Goal: Task Accomplishment & Management: Manage account settings

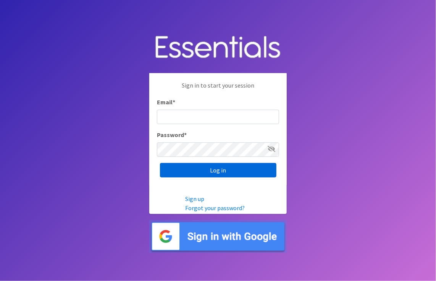
type input "[PERSON_NAME][EMAIL_ADDRESS][PERSON_NAME][DOMAIN_NAME]"
click at [209, 172] on input "Log in" at bounding box center [218, 170] width 116 height 14
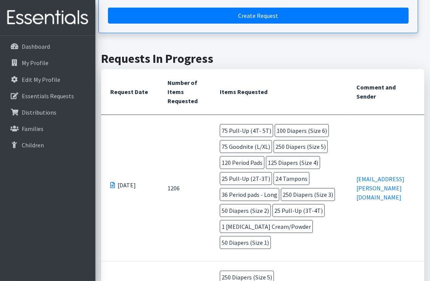
scroll to position [229, 0]
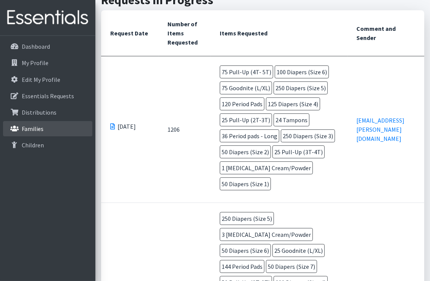
click at [34, 127] on p "Families" at bounding box center [33, 129] width 22 height 8
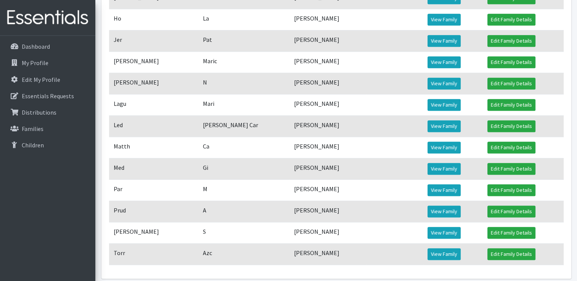
scroll to position [496, 0]
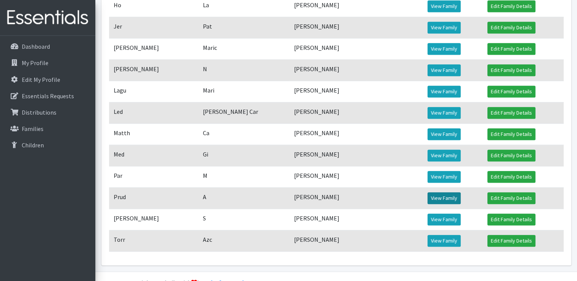
click at [429, 203] on link "View Family" at bounding box center [444, 199] width 33 height 12
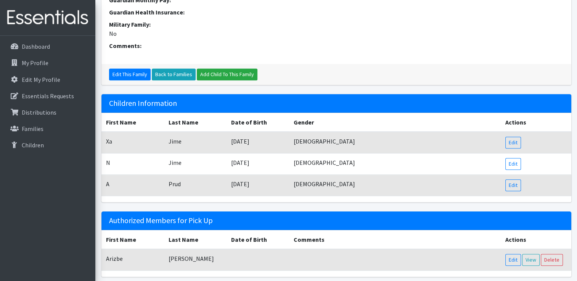
scroll to position [375, 0]
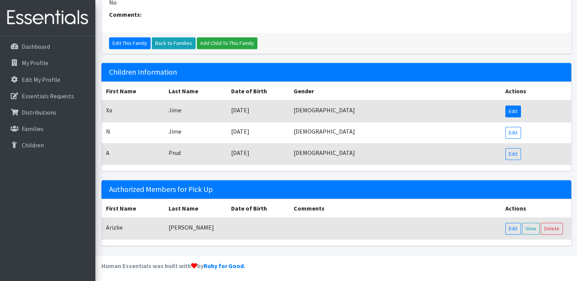
click at [513, 112] on link "Edit" at bounding box center [513, 112] width 16 height 12
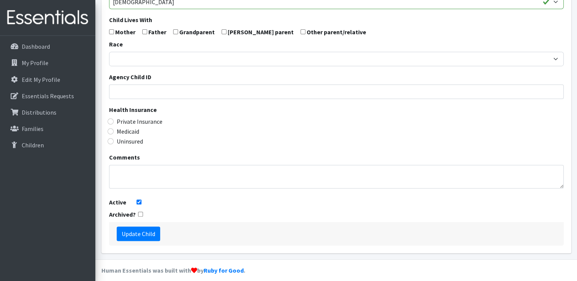
scroll to position [216, 0]
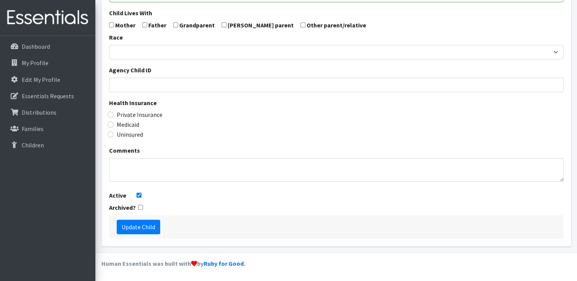
click at [140, 208] on input "checkbox" at bounding box center [140, 207] width 5 height 5
checkbox input "true"
click at [138, 196] on input "Active" at bounding box center [139, 195] width 5 height 5
checkbox input "false"
click at [140, 225] on input "Update Child" at bounding box center [138, 227] width 43 height 14
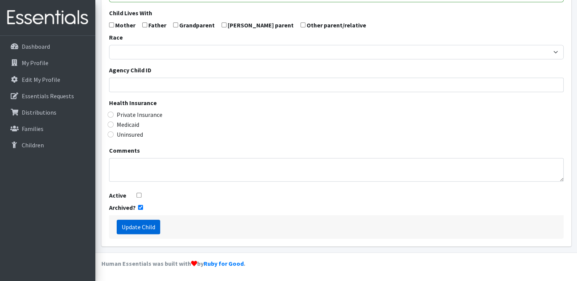
click at [144, 230] on input "Update Child" at bounding box center [138, 227] width 43 height 14
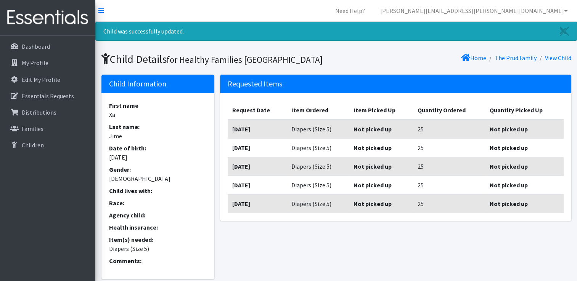
scroll to position [69, 0]
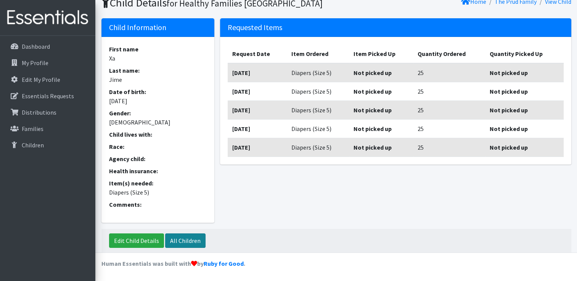
click at [182, 240] on link "All Children" at bounding box center [185, 241] width 40 height 14
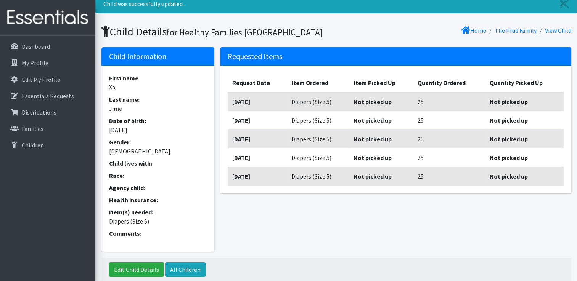
scroll to position [0, 0]
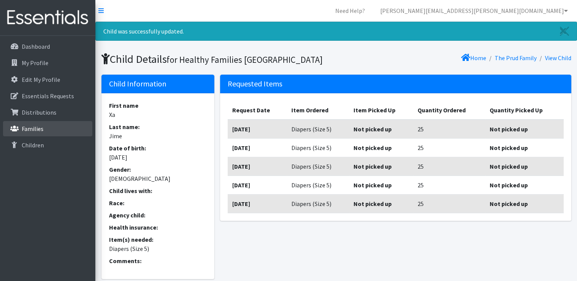
click at [29, 129] on p "Families" at bounding box center [33, 129] width 22 height 8
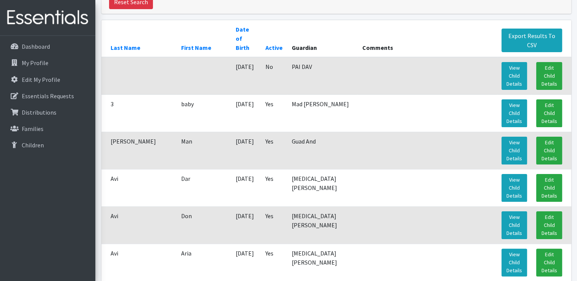
scroll to position [114, 0]
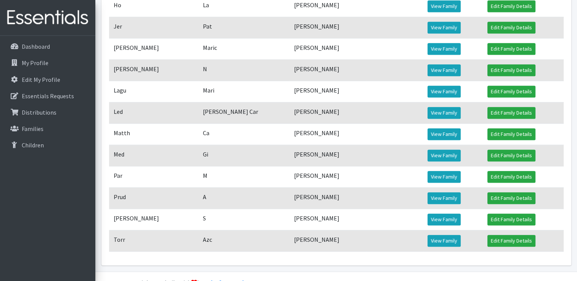
scroll to position [521, 0]
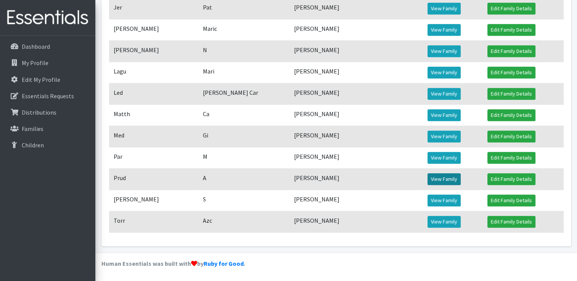
click at [446, 183] on link "View Family" at bounding box center [444, 180] width 33 height 12
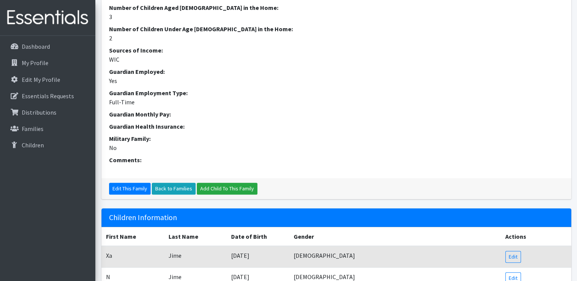
scroll to position [343, 0]
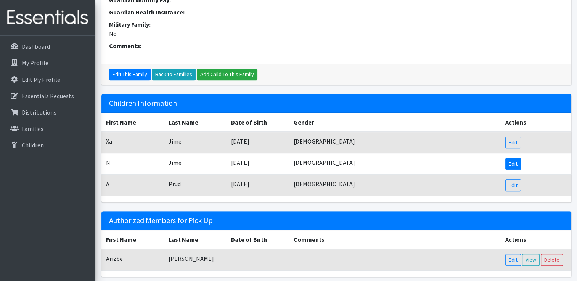
click at [515, 164] on link "Edit" at bounding box center [513, 164] width 16 height 12
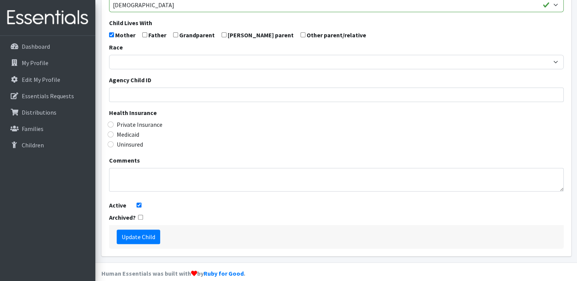
scroll to position [216, 0]
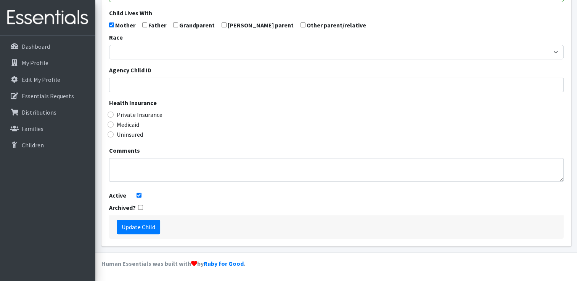
click at [139, 206] on input "checkbox" at bounding box center [140, 207] width 5 height 5
checkbox input "true"
click at [138, 196] on input "Active" at bounding box center [139, 195] width 5 height 5
checkbox input "false"
click at [138, 228] on input "Update Child" at bounding box center [138, 227] width 43 height 14
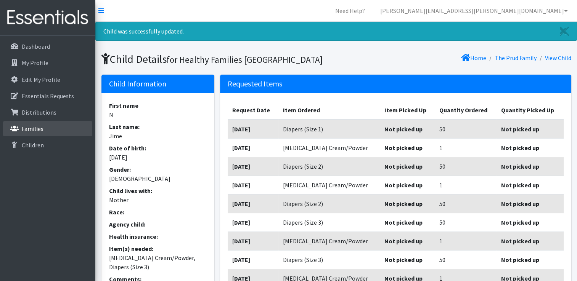
click at [30, 127] on p "Families" at bounding box center [33, 129] width 22 height 8
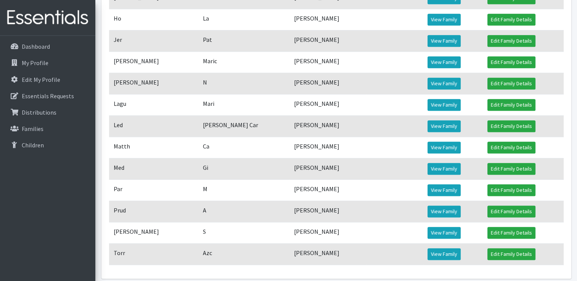
scroll to position [521, 0]
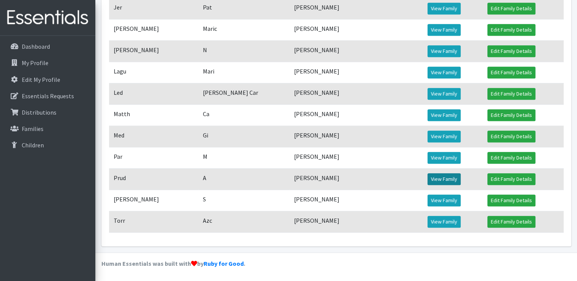
click at [446, 182] on link "View Family" at bounding box center [444, 180] width 33 height 12
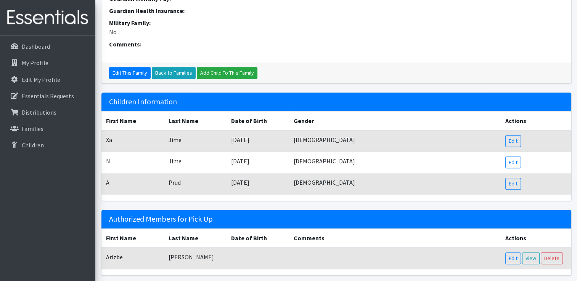
scroll to position [375, 0]
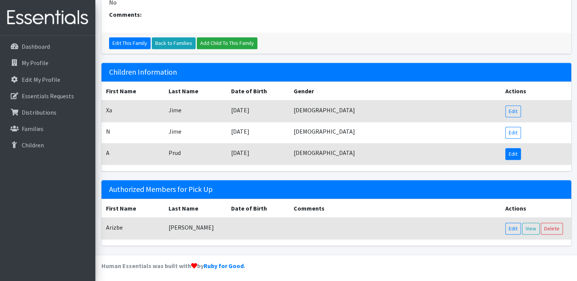
click at [512, 155] on link "Edit" at bounding box center [513, 154] width 16 height 12
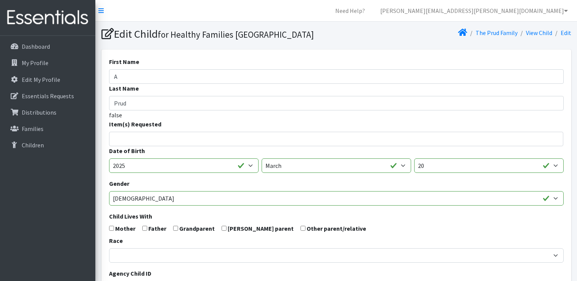
select select
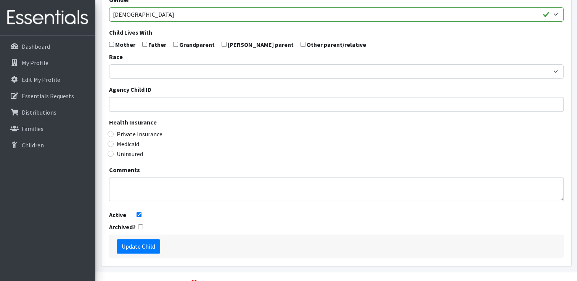
scroll to position [216, 0]
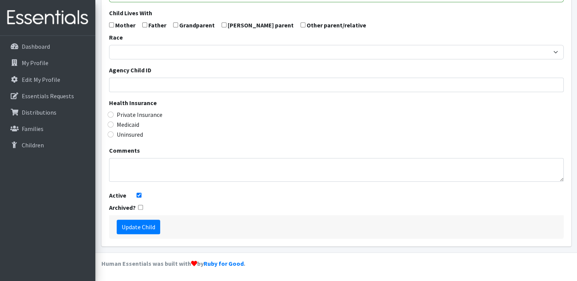
click at [140, 207] on input "checkbox" at bounding box center [140, 207] width 5 height 5
checkbox input "true"
click at [137, 196] on input "Active" at bounding box center [139, 195] width 5 height 5
checkbox input "false"
click at [135, 228] on input "Update Child" at bounding box center [138, 227] width 43 height 14
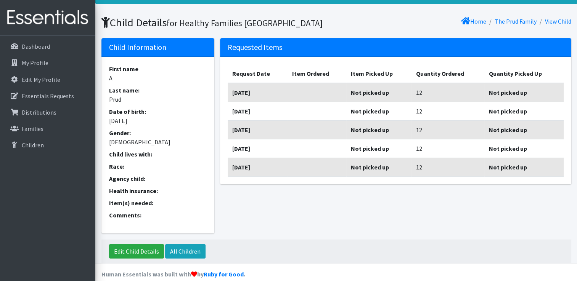
scroll to position [60, 0]
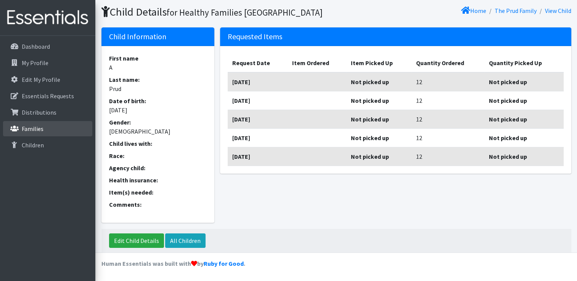
click at [35, 128] on p "Families" at bounding box center [33, 129] width 22 height 8
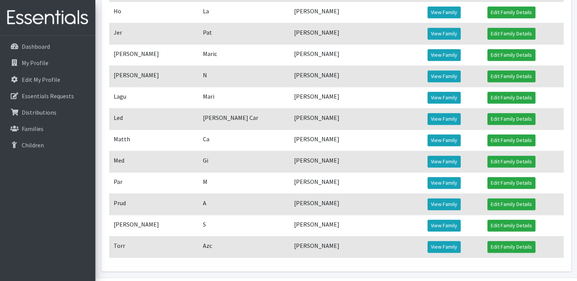
scroll to position [521, 0]
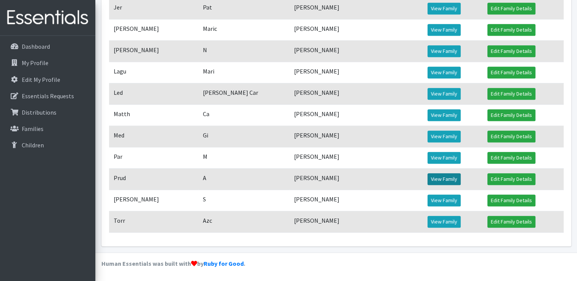
click at [438, 178] on link "View Family" at bounding box center [444, 180] width 33 height 12
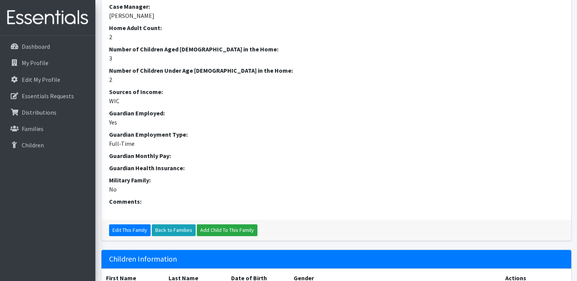
scroll to position [267, 0]
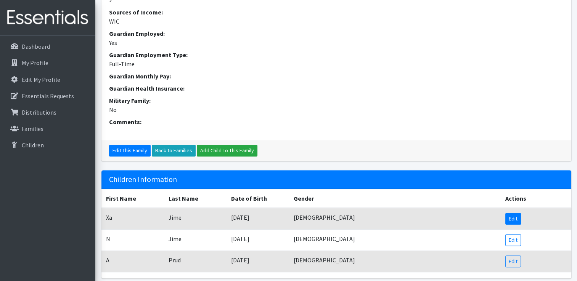
click at [513, 220] on link "Edit" at bounding box center [513, 219] width 16 height 12
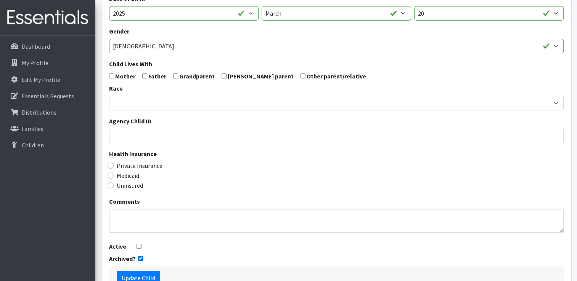
scroll to position [216, 0]
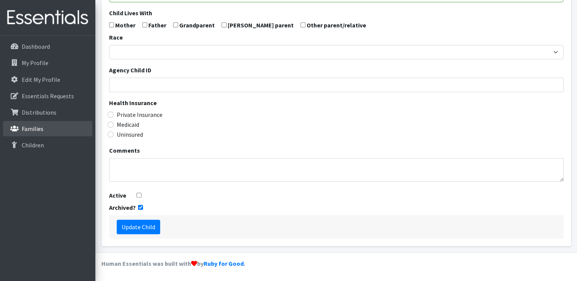
click at [23, 134] on link "Families" at bounding box center [47, 128] width 89 height 15
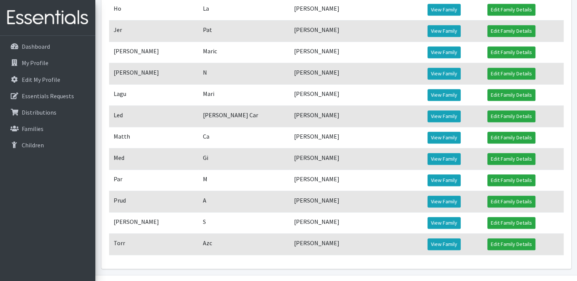
scroll to position [521, 0]
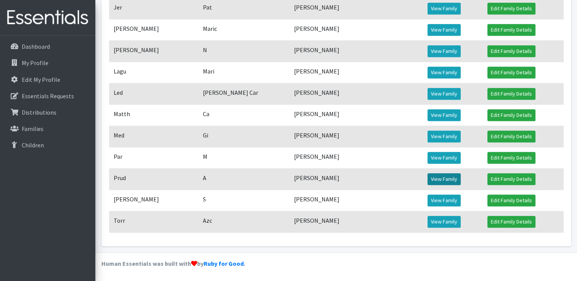
click at [437, 179] on link "View Family" at bounding box center [444, 180] width 33 height 12
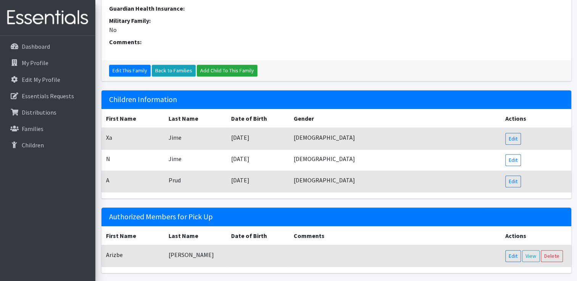
scroll to position [375, 0]
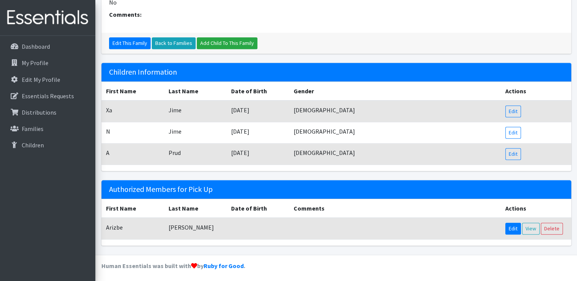
click at [511, 227] on link "Edit" at bounding box center [513, 229] width 16 height 12
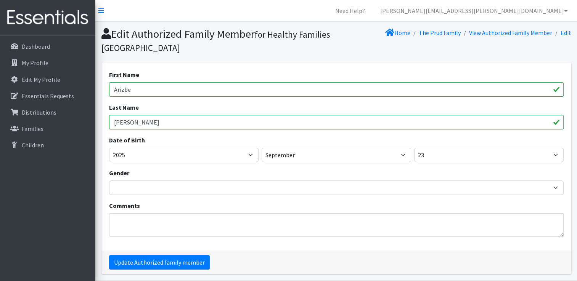
scroll to position [27, 0]
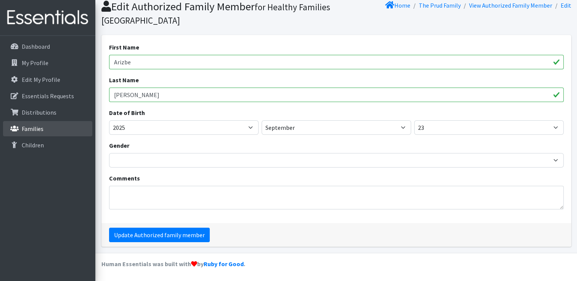
click at [18, 130] on icon at bounding box center [15, 128] width 10 height 7
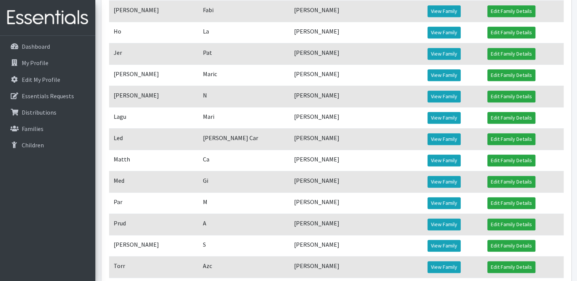
scroll to position [521, 0]
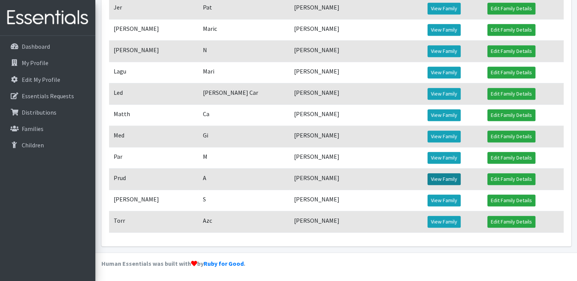
click at [438, 179] on link "View Family" at bounding box center [444, 180] width 33 height 12
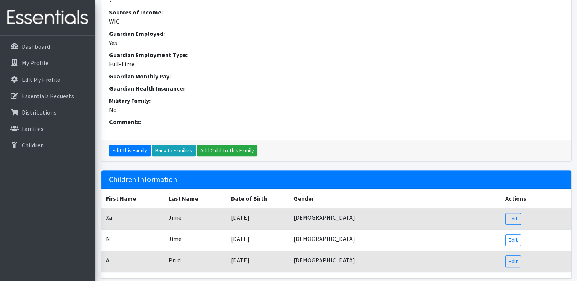
scroll to position [375, 0]
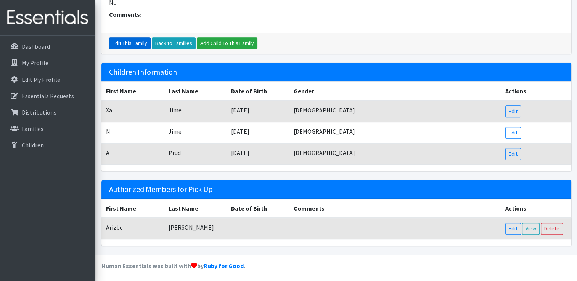
click at [129, 39] on link "Edit This Family" at bounding box center [130, 43] width 42 height 12
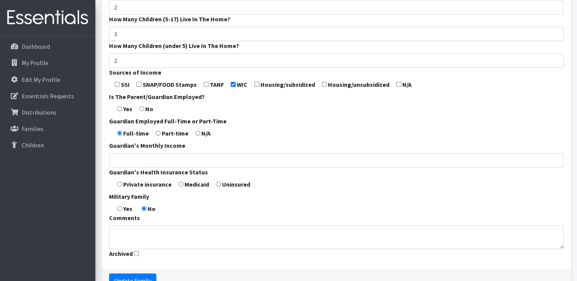
scroll to position [307, 0]
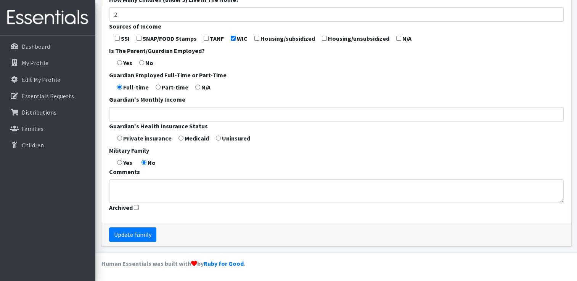
click at [138, 207] on input "Archived" at bounding box center [136, 207] width 5 height 5
checkbox input "true"
click at [137, 234] on input "Update Family" at bounding box center [132, 235] width 47 height 14
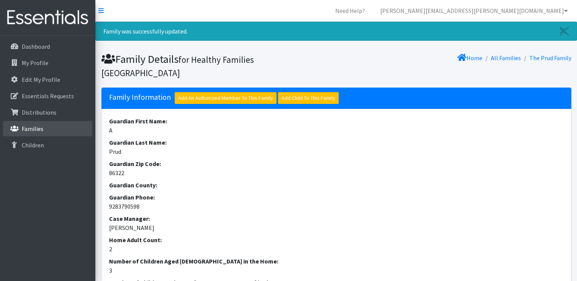
click at [19, 128] on link "Families" at bounding box center [47, 128] width 89 height 15
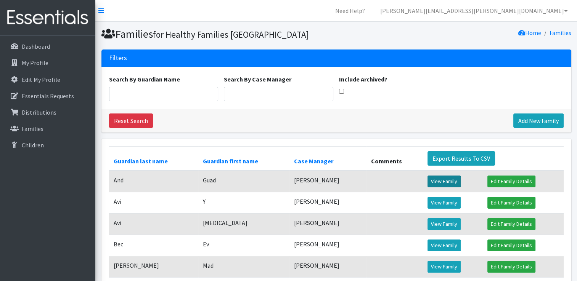
click at [436, 188] on link "View Family" at bounding box center [444, 182] width 33 height 12
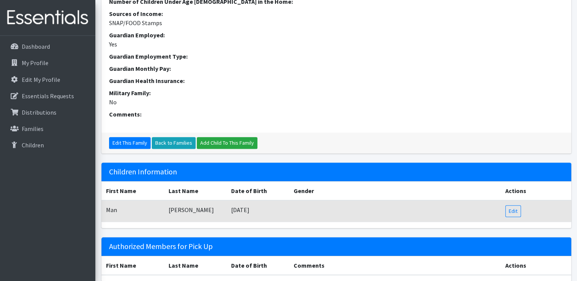
scroll to position [189, 0]
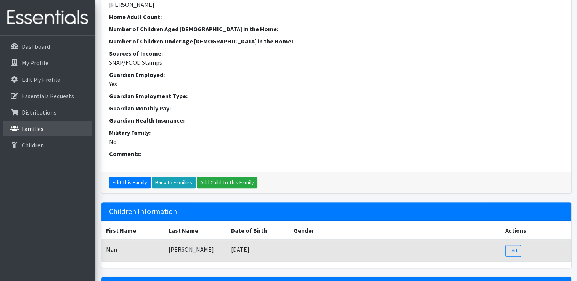
click at [36, 133] on link "Families" at bounding box center [47, 128] width 89 height 15
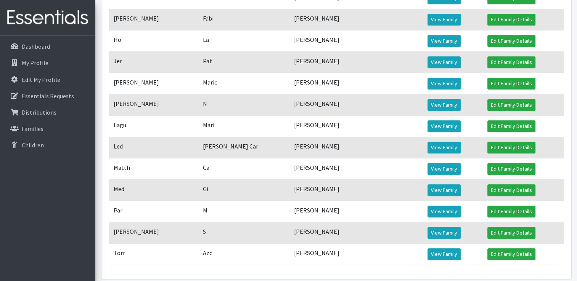
scroll to position [500, 0]
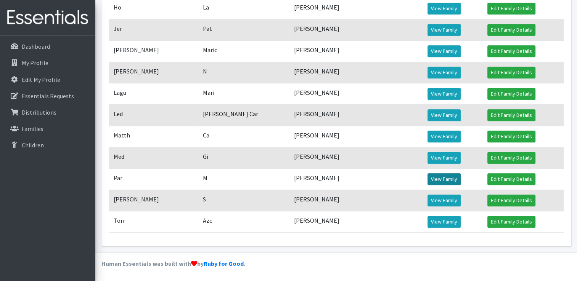
click at [439, 183] on link "View Family" at bounding box center [444, 180] width 33 height 12
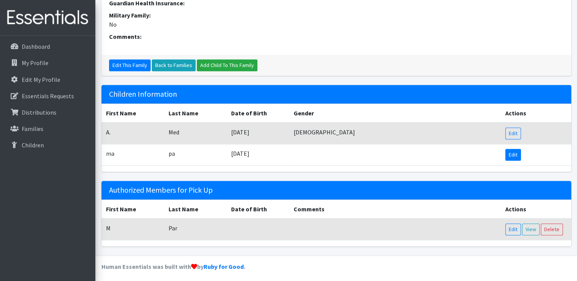
scroll to position [308, 0]
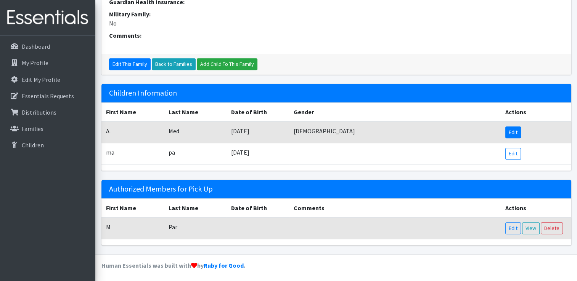
click at [510, 130] on link "Edit" at bounding box center [513, 133] width 16 height 12
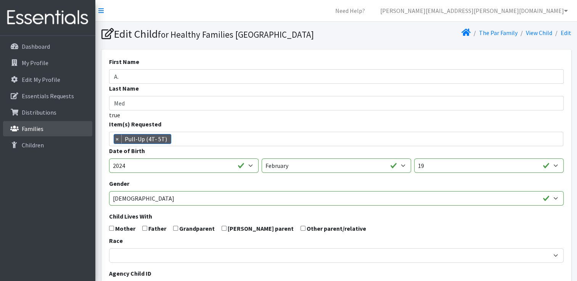
click at [29, 124] on link "Families" at bounding box center [47, 128] width 89 height 15
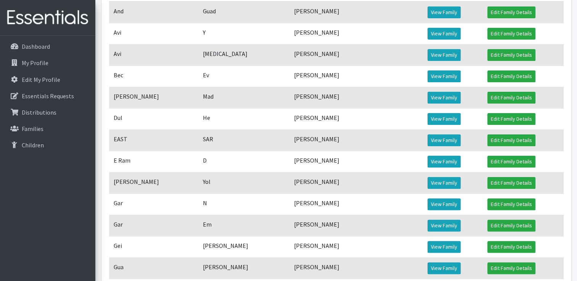
scroll to position [80, 0]
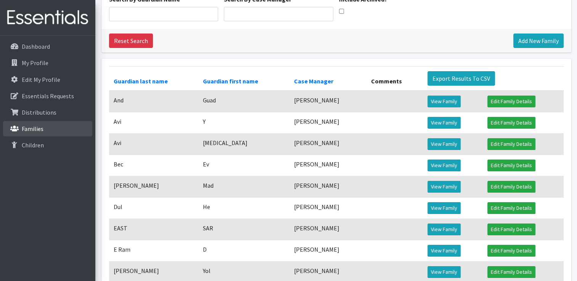
click at [32, 130] on p "Families" at bounding box center [33, 129] width 22 height 8
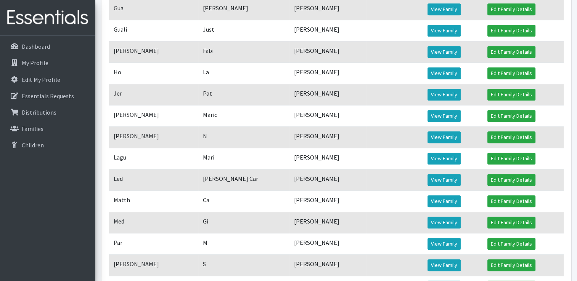
scroll to position [462, 0]
